Goal: Contribute content

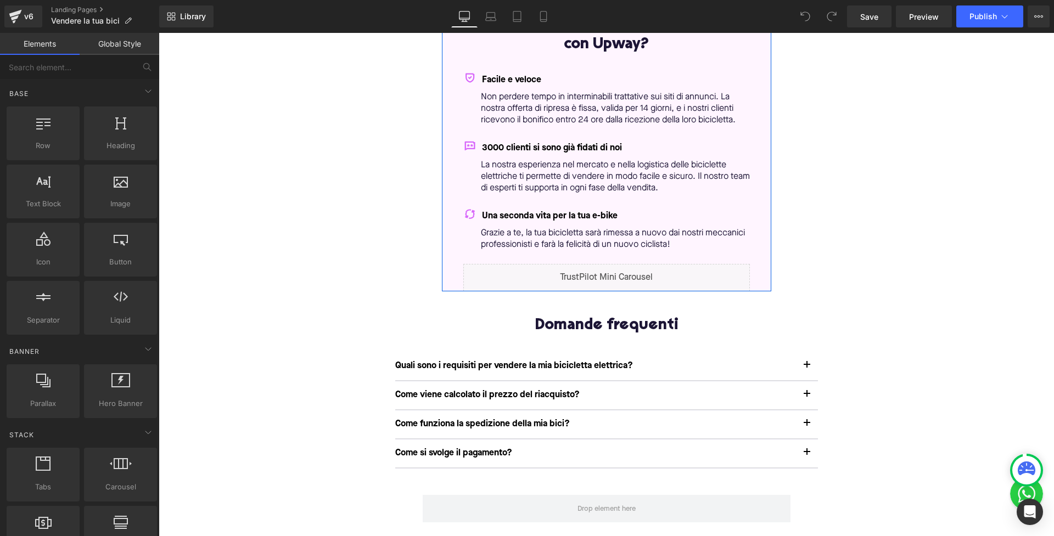
scroll to position [211, 0]
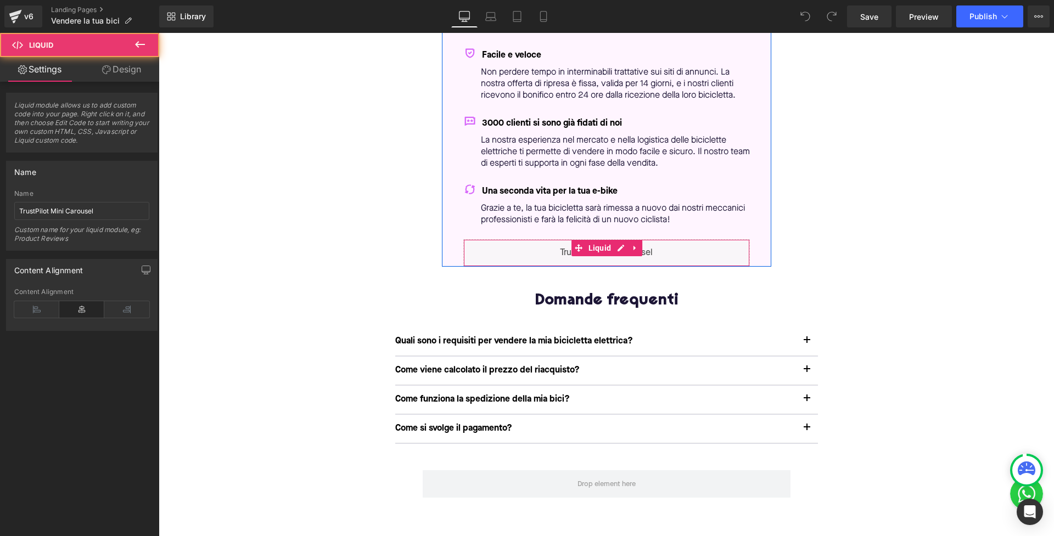
click at [597, 245] on div "Liquid" at bounding box center [606, 252] width 287 height 27
click at [634, 245] on icon at bounding box center [635, 248] width 8 height 8
click at [638, 246] on icon at bounding box center [642, 248] width 8 height 8
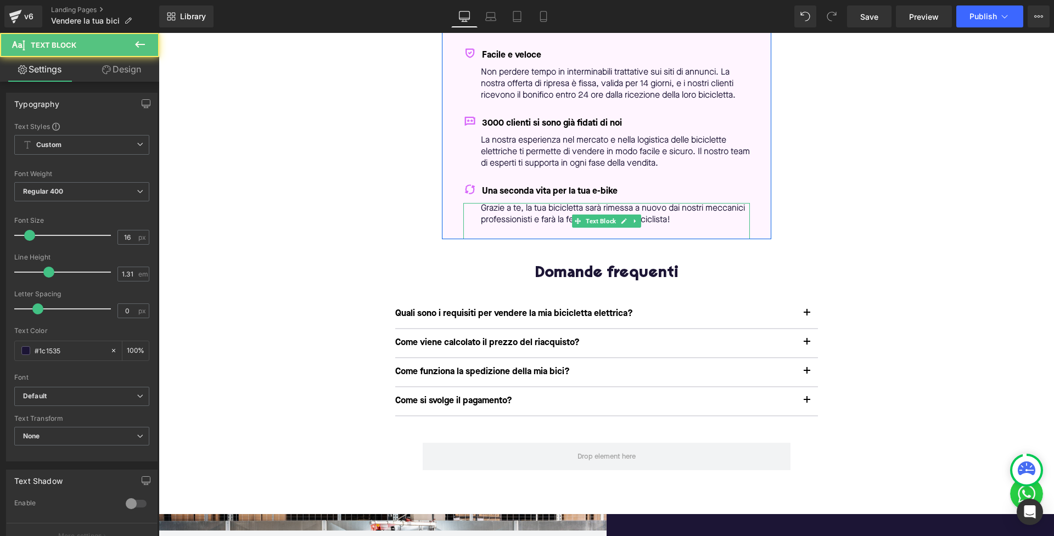
click at [733, 214] on p "Grazie a te, la tua bicicletta sarà rimessa a nuovo dai nostri meccanici profes…" at bounding box center [615, 214] width 269 height 23
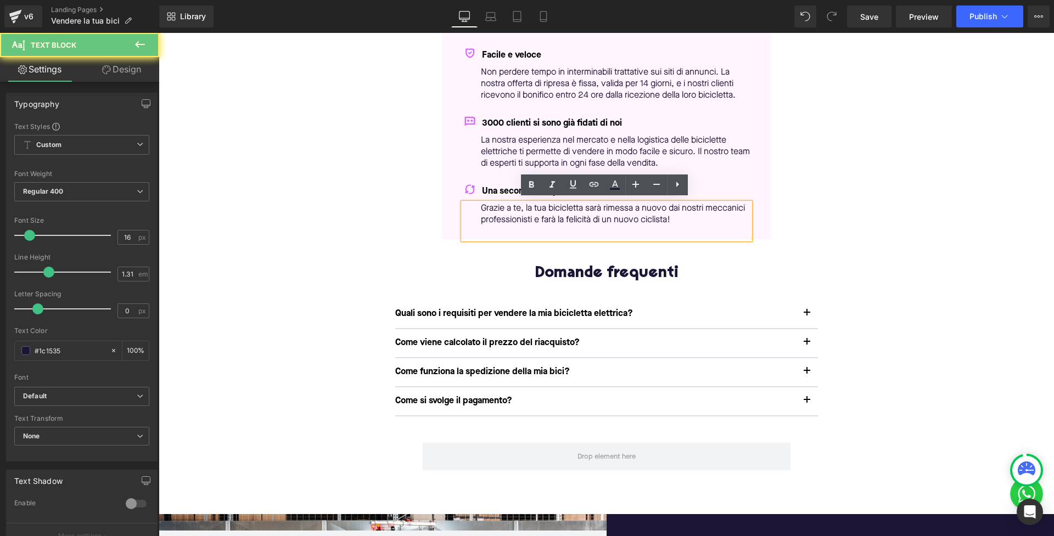
click at [722, 215] on p "Grazie a te, la tua bicicletta sarà rimessa a nuovo dai nostri meccanici profes…" at bounding box center [615, 214] width 269 height 23
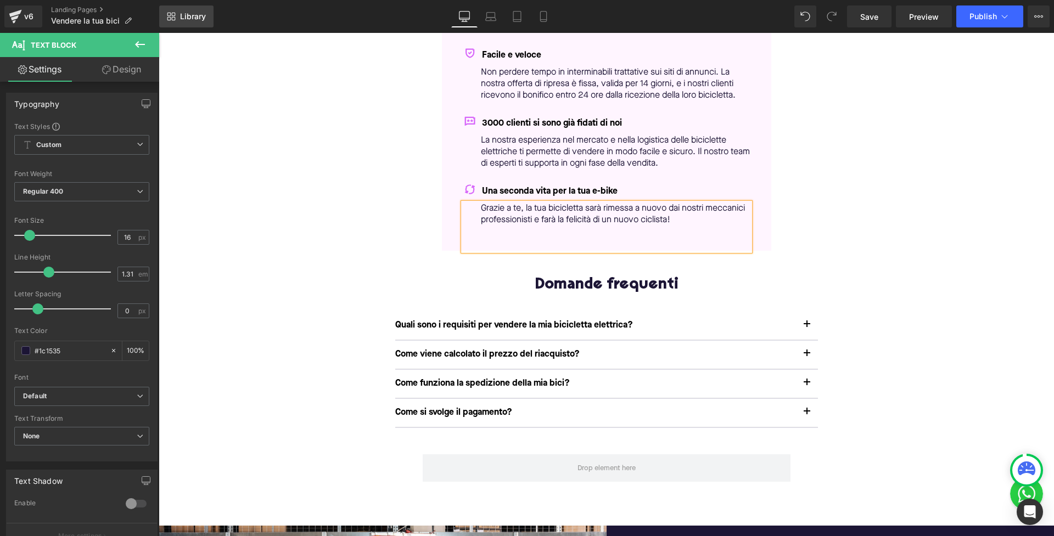
click at [183, 16] on span "Library" at bounding box center [193, 17] width 26 height 10
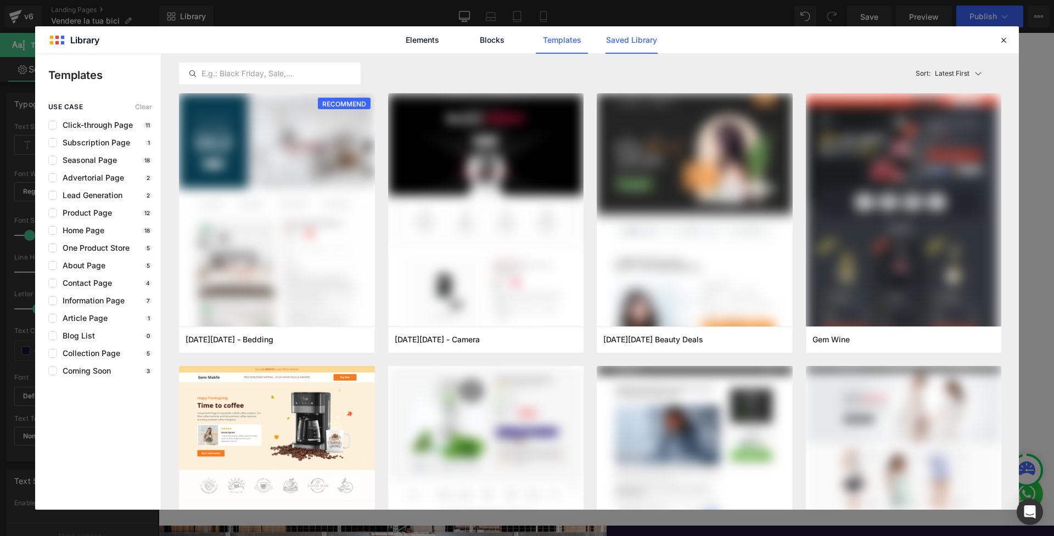
click at [657, 41] on link "Saved Library" at bounding box center [631, 39] width 52 height 27
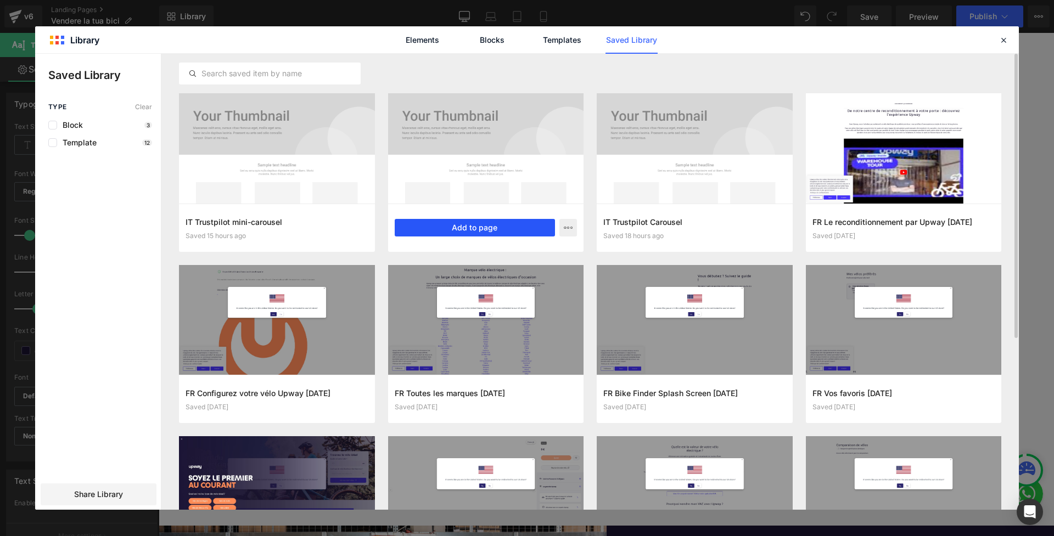
click at [450, 228] on button "Add to page" at bounding box center [475, 228] width 161 height 18
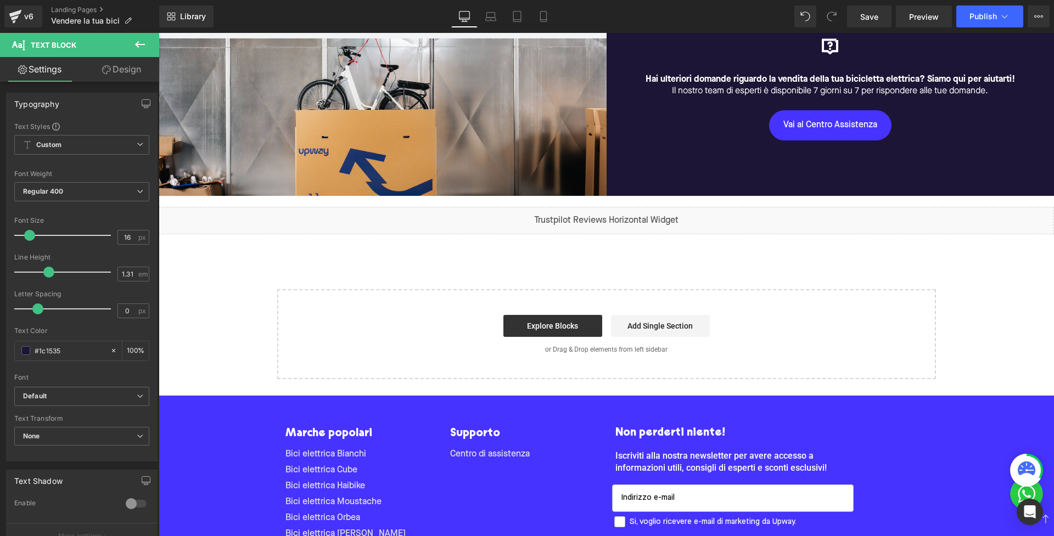
scroll to position [723, 0]
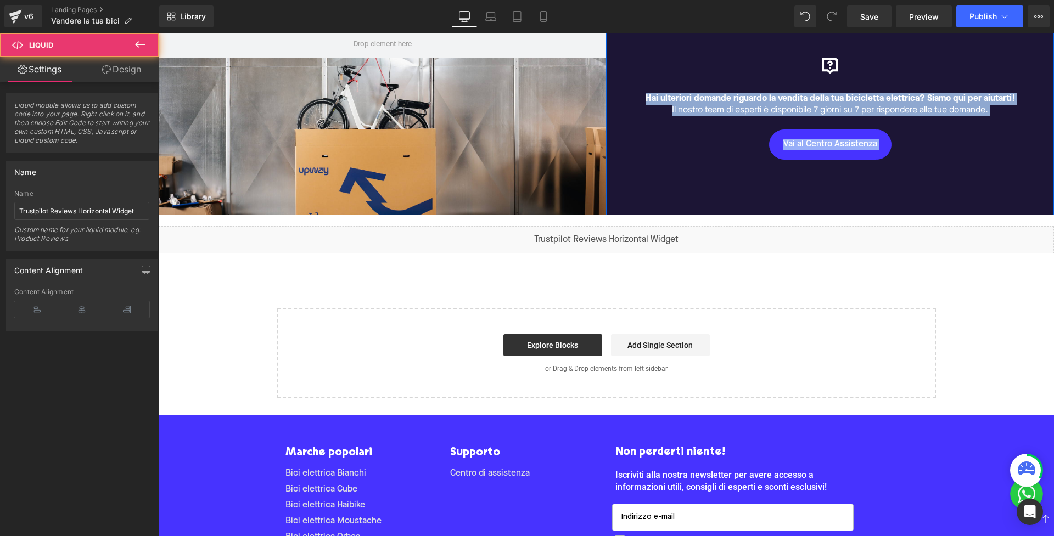
drag, startPoint x: 535, startPoint y: 233, endPoint x: 546, endPoint y: 165, distance: 68.4
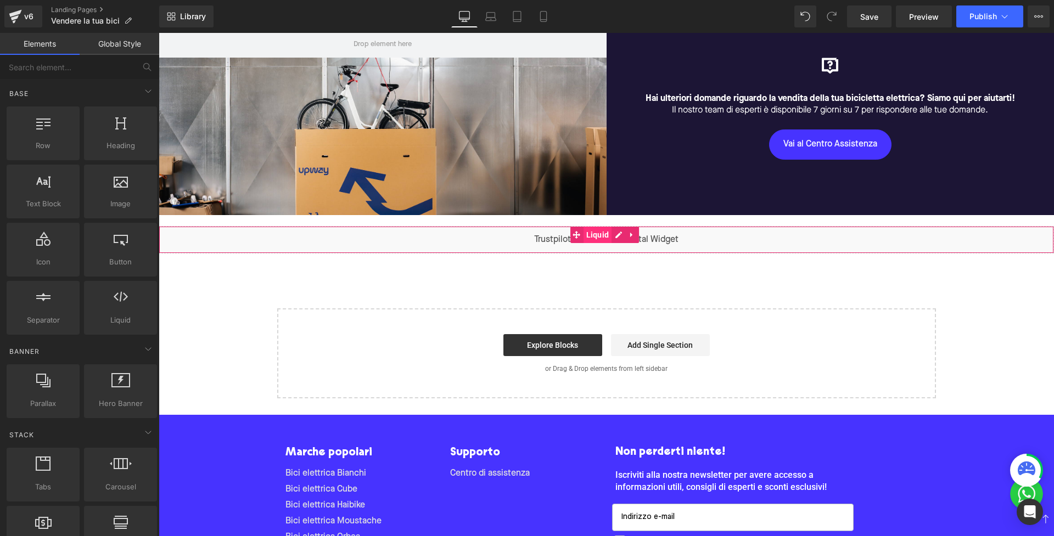
click at [585, 235] on span "Liquid" at bounding box center [597, 235] width 29 height 16
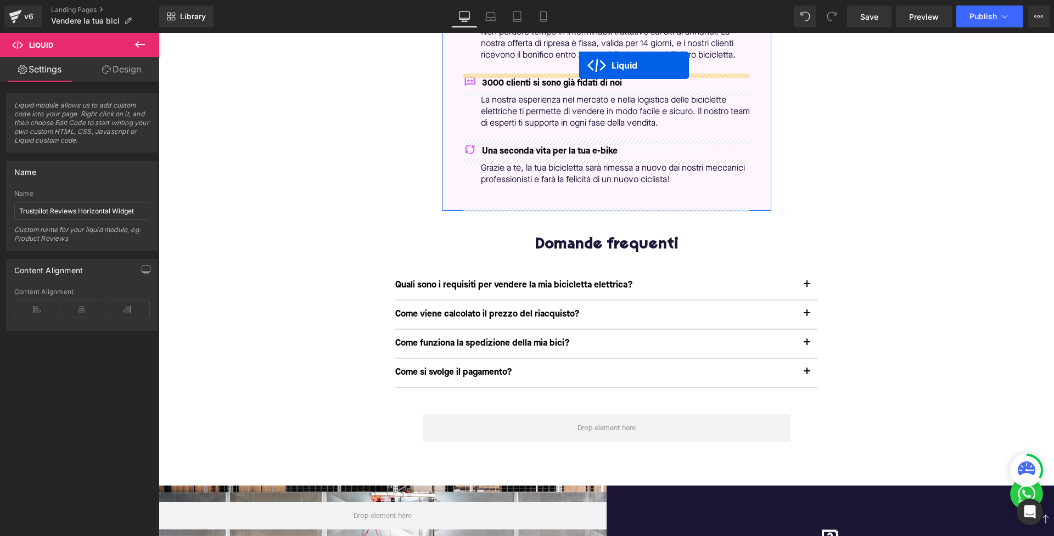
scroll to position [174, 0]
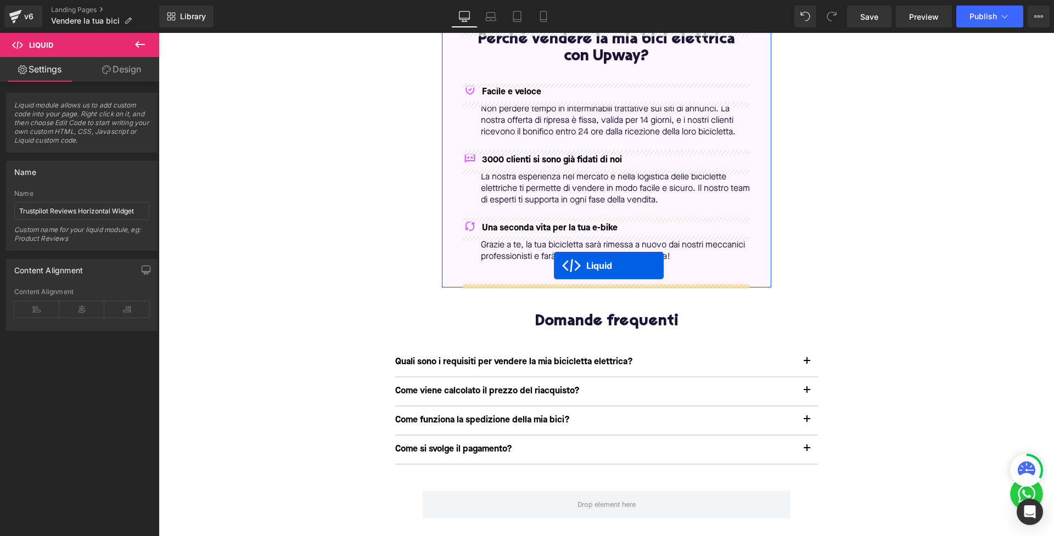
drag, startPoint x: 577, startPoint y: 231, endPoint x: 553, endPoint y: 268, distance: 44.5
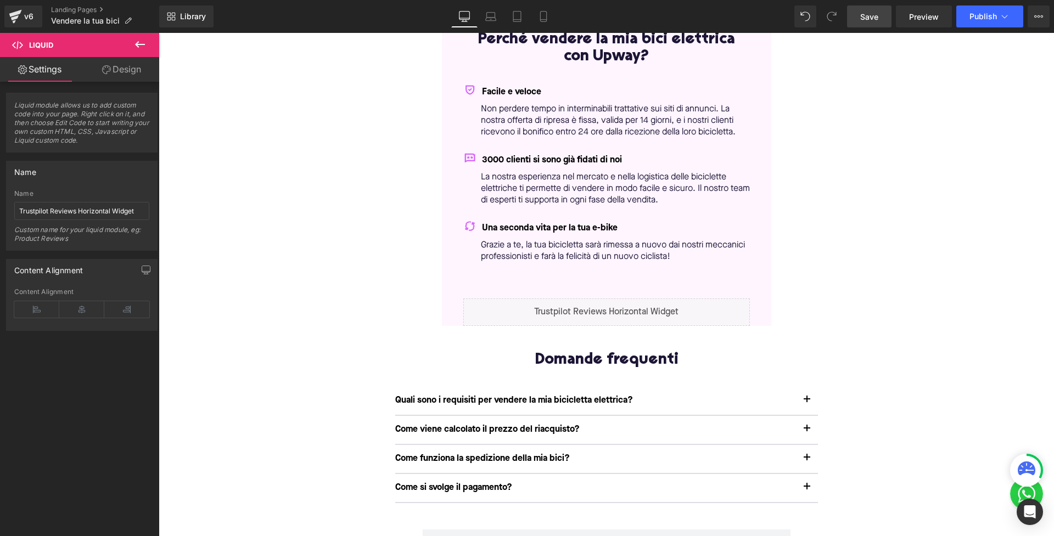
click at [863, 21] on span "Save" at bounding box center [869, 17] width 18 height 12
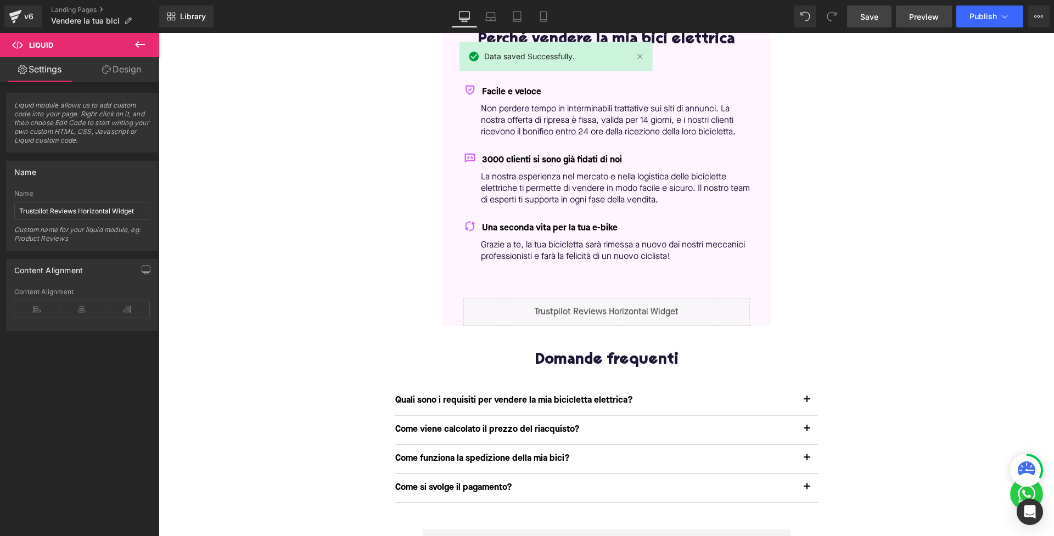
click at [929, 23] on link "Preview" at bounding box center [924, 16] width 56 height 22
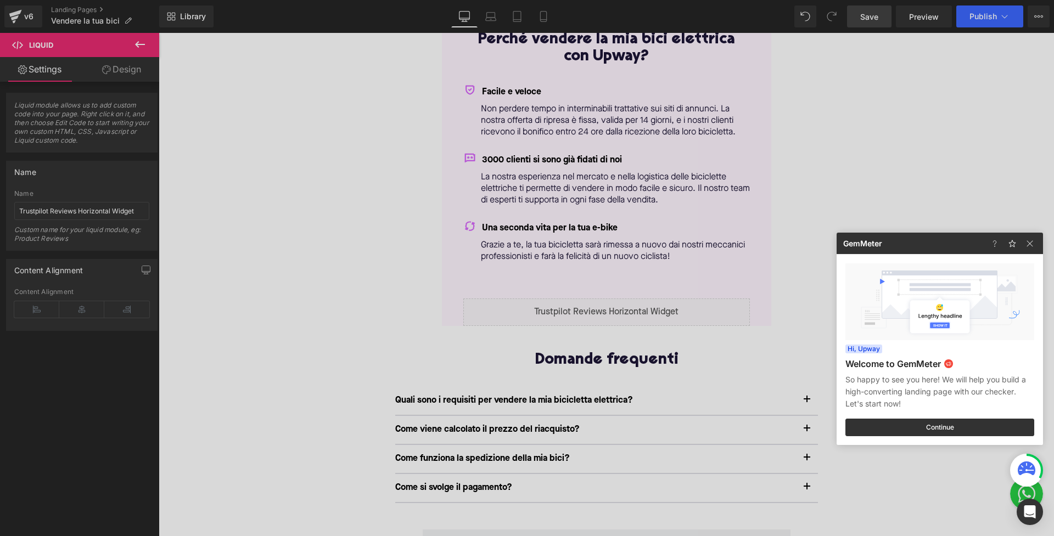
click at [684, 304] on div at bounding box center [527, 268] width 1054 height 536
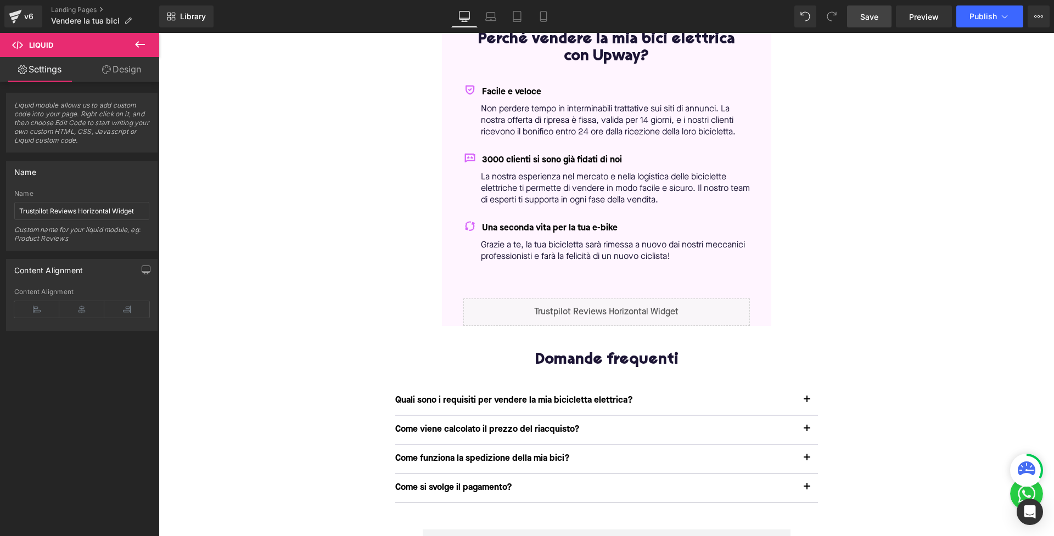
click at [670, 301] on div "Liquid" at bounding box center [606, 312] width 287 height 27
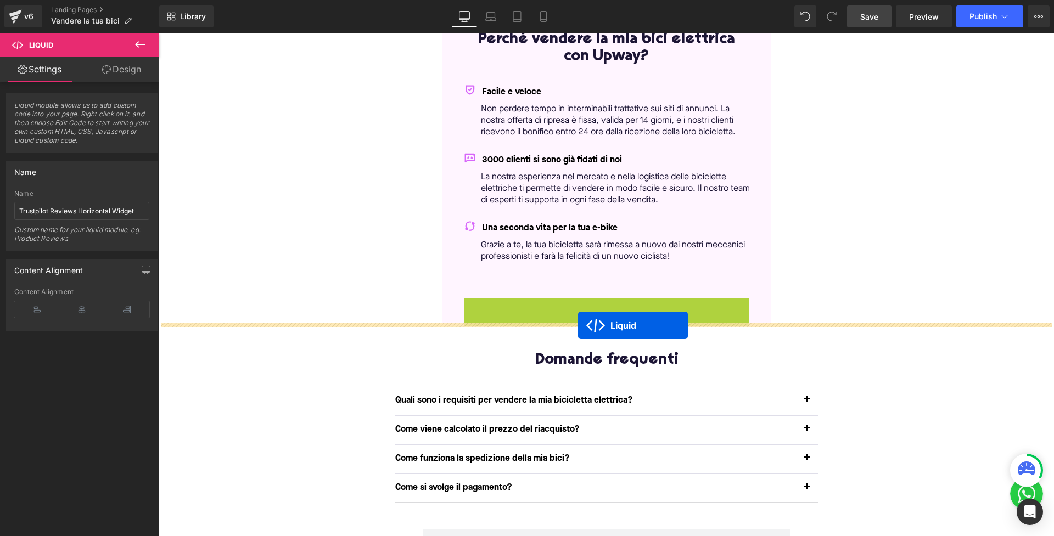
drag, startPoint x: 577, startPoint y: 302, endPoint x: 578, endPoint y: 325, distance: 23.1
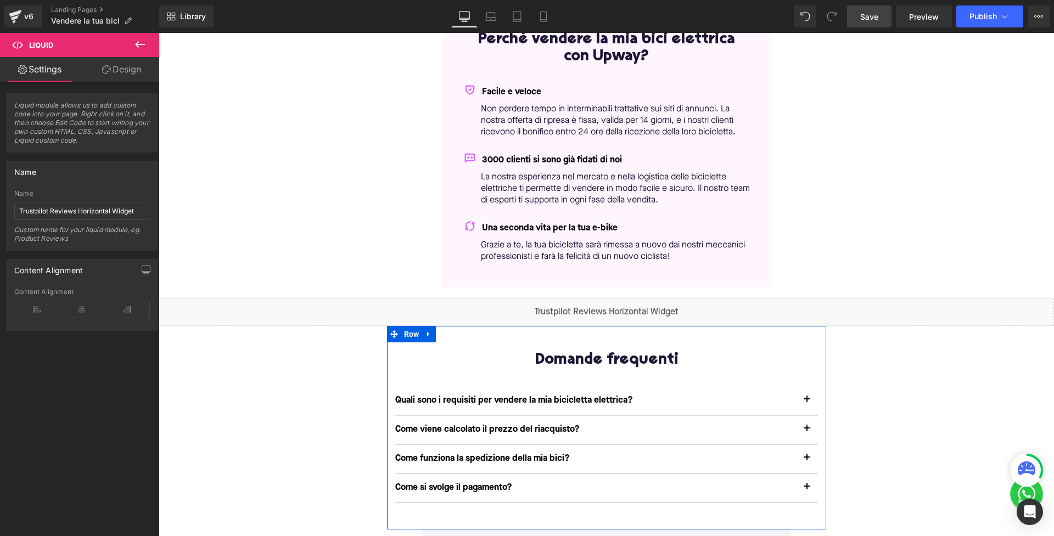
click at [470, 334] on div "48px" at bounding box center [606, 339] width 439 height 26
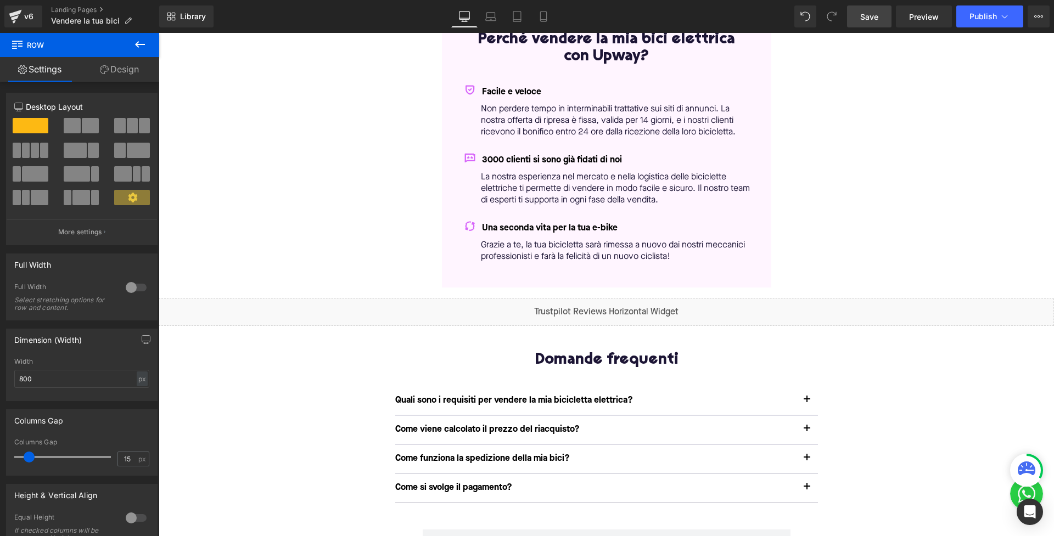
click at [871, 12] on span "Save" at bounding box center [869, 17] width 18 height 12
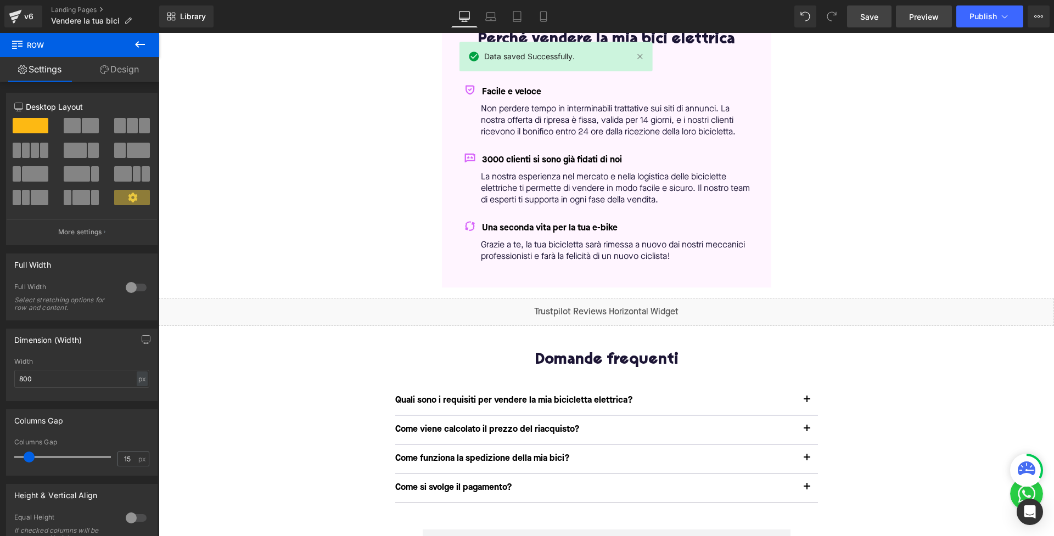
click at [921, 9] on link "Preview" at bounding box center [924, 16] width 56 height 22
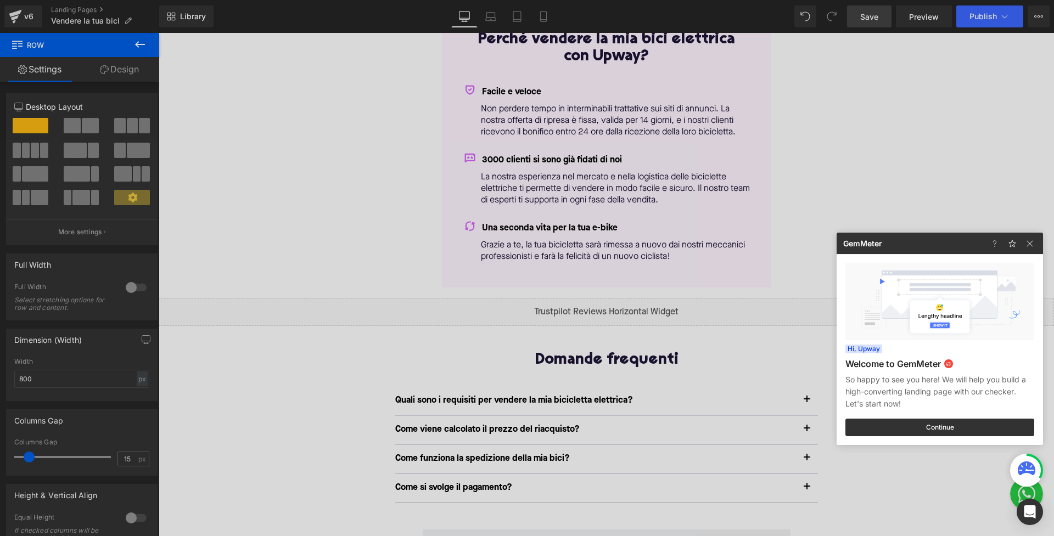
click at [1006, 16] on div at bounding box center [527, 268] width 1054 height 536
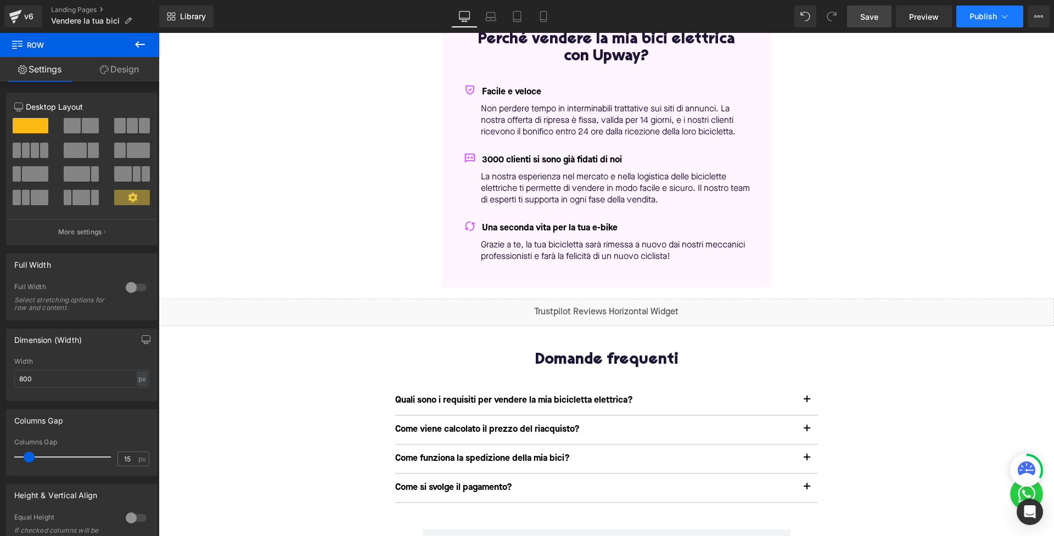
click at [1005, 16] on icon at bounding box center [1004, 16] width 11 height 11
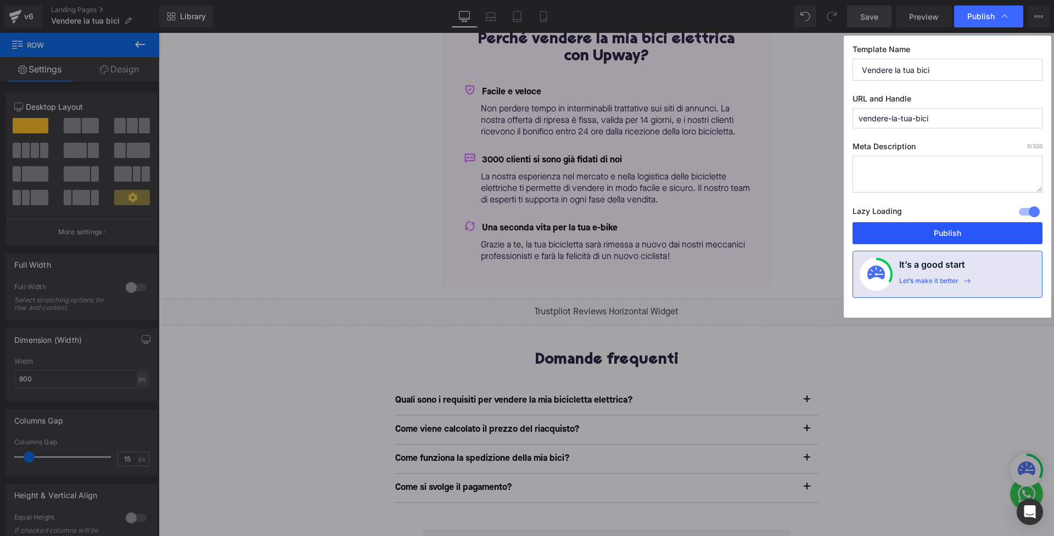
click at [917, 226] on button "Publish" at bounding box center [947, 233] width 190 height 22
